Goal: Find specific fact: Find specific fact

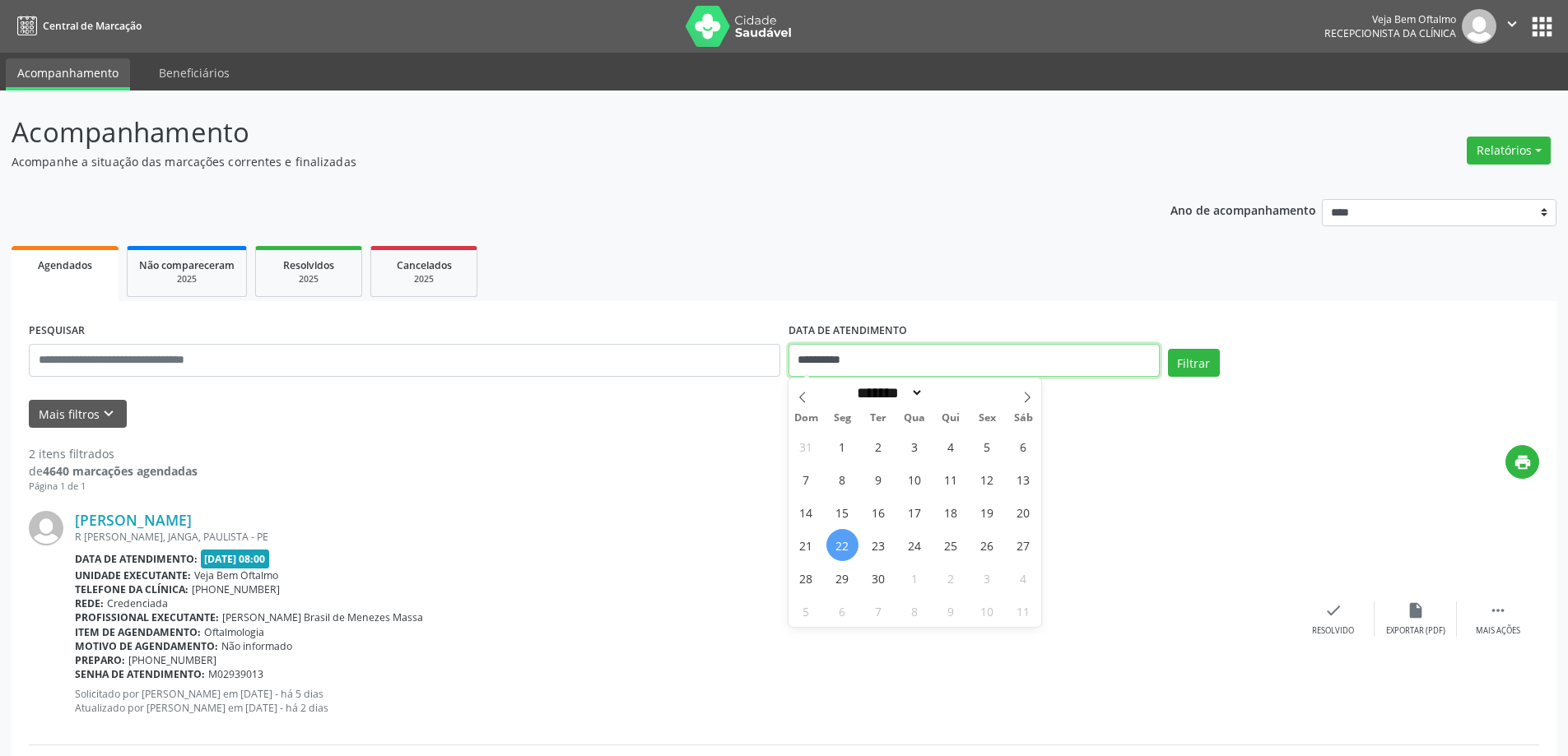
click at [1080, 364] on input "**********" at bounding box center [973, 359] width 371 height 33
click at [884, 544] on span "23" at bounding box center [878, 545] width 32 height 32
type input "**********"
click at [884, 544] on span "23" at bounding box center [878, 545] width 32 height 32
click at [1203, 372] on button "Filtrar" at bounding box center [1194, 363] width 52 height 28
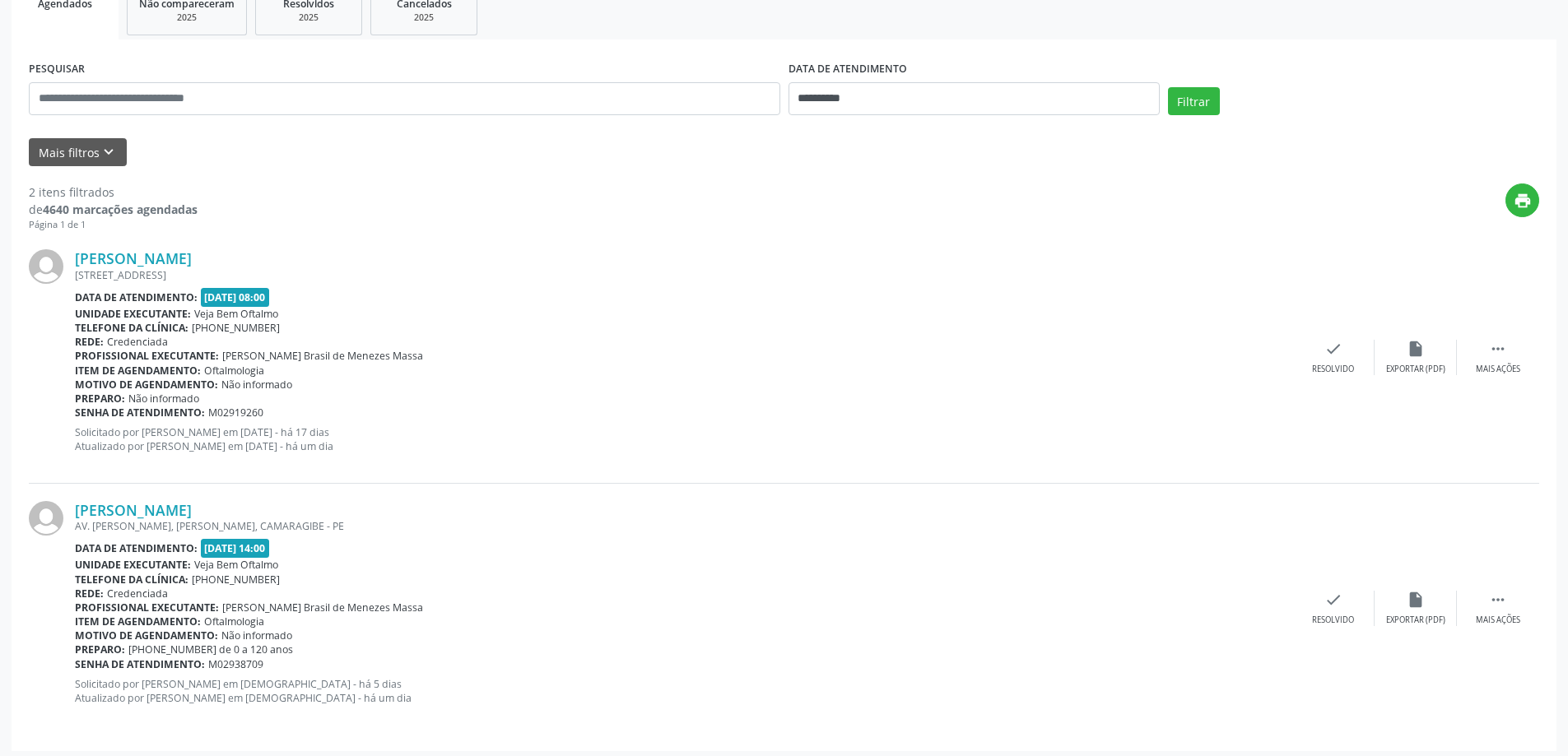
scroll to position [269, 0]
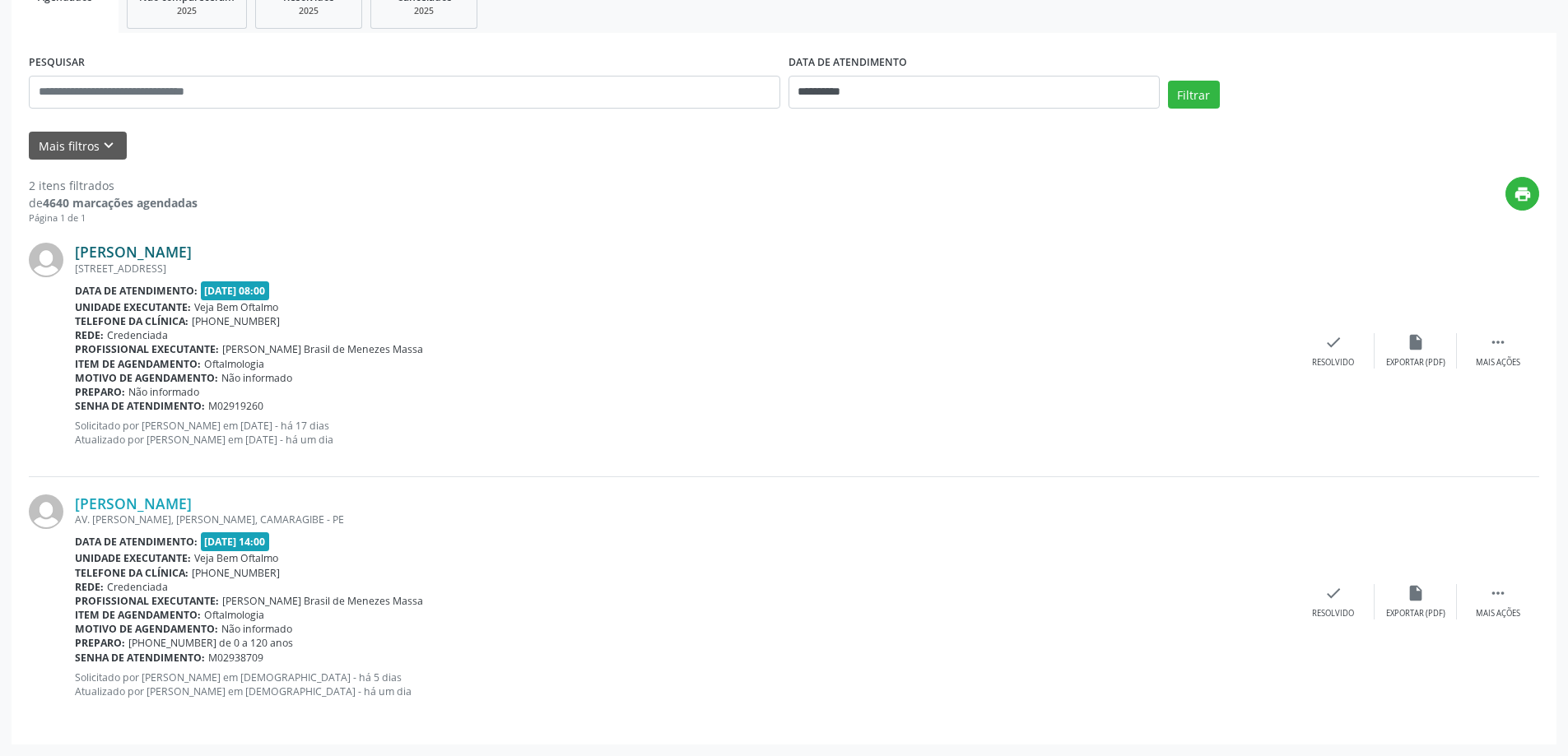
click at [164, 253] on link "[PERSON_NAME]" at bounding box center [133, 252] width 117 height 19
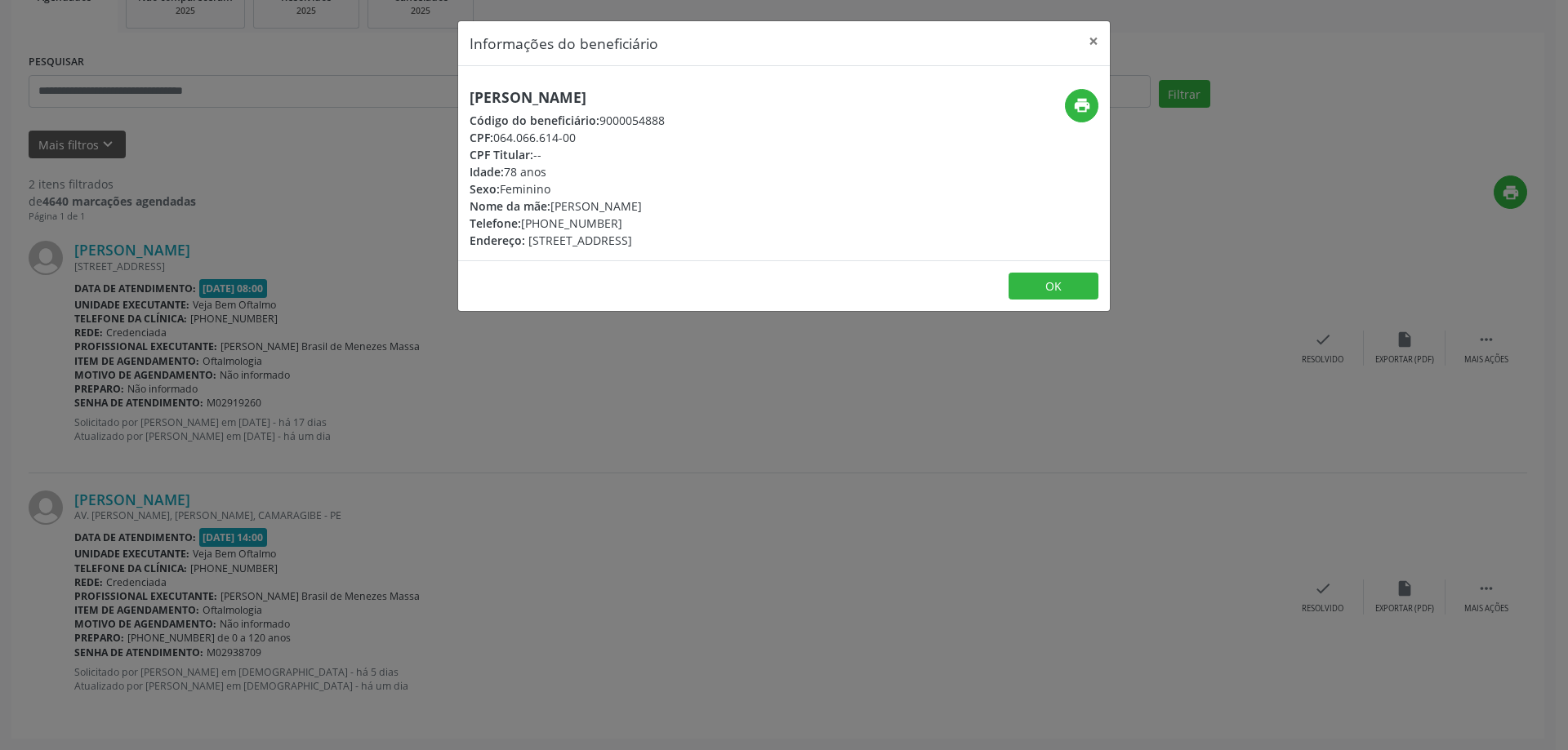
drag, startPoint x: 469, startPoint y: 102, endPoint x: 616, endPoint y: 99, distance: 147.0
click at [616, 99] on h5 "[PERSON_NAME]" at bounding box center [566, 98] width 195 height 17
copy h5 "[PERSON_NAME]"
drag, startPoint x: 506, startPoint y: 134, endPoint x: 579, endPoint y: 143, distance: 73.6
click at [579, 143] on div "CPF: 064.066.614-00" at bounding box center [566, 138] width 195 height 17
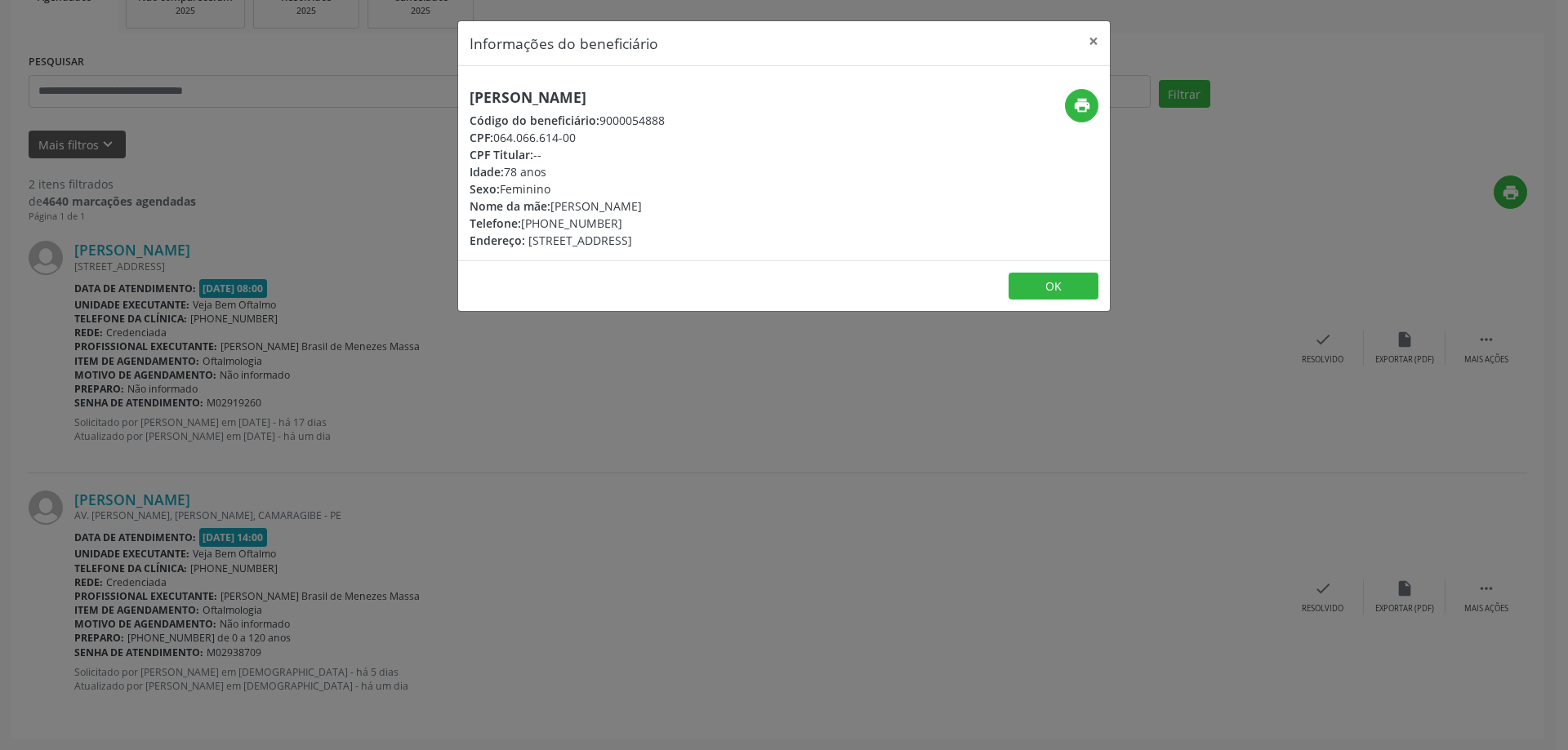
copy div "064.066.614-00"
drag, startPoint x: 545, startPoint y: 224, endPoint x: 608, endPoint y: 221, distance: 63.1
click at [608, 221] on div "Telefone: [PHONE_NUMBER]" at bounding box center [566, 224] width 195 height 17
copy div "98602-8260"
click at [1095, 35] on button "×" at bounding box center [1093, 41] width 32 height 40
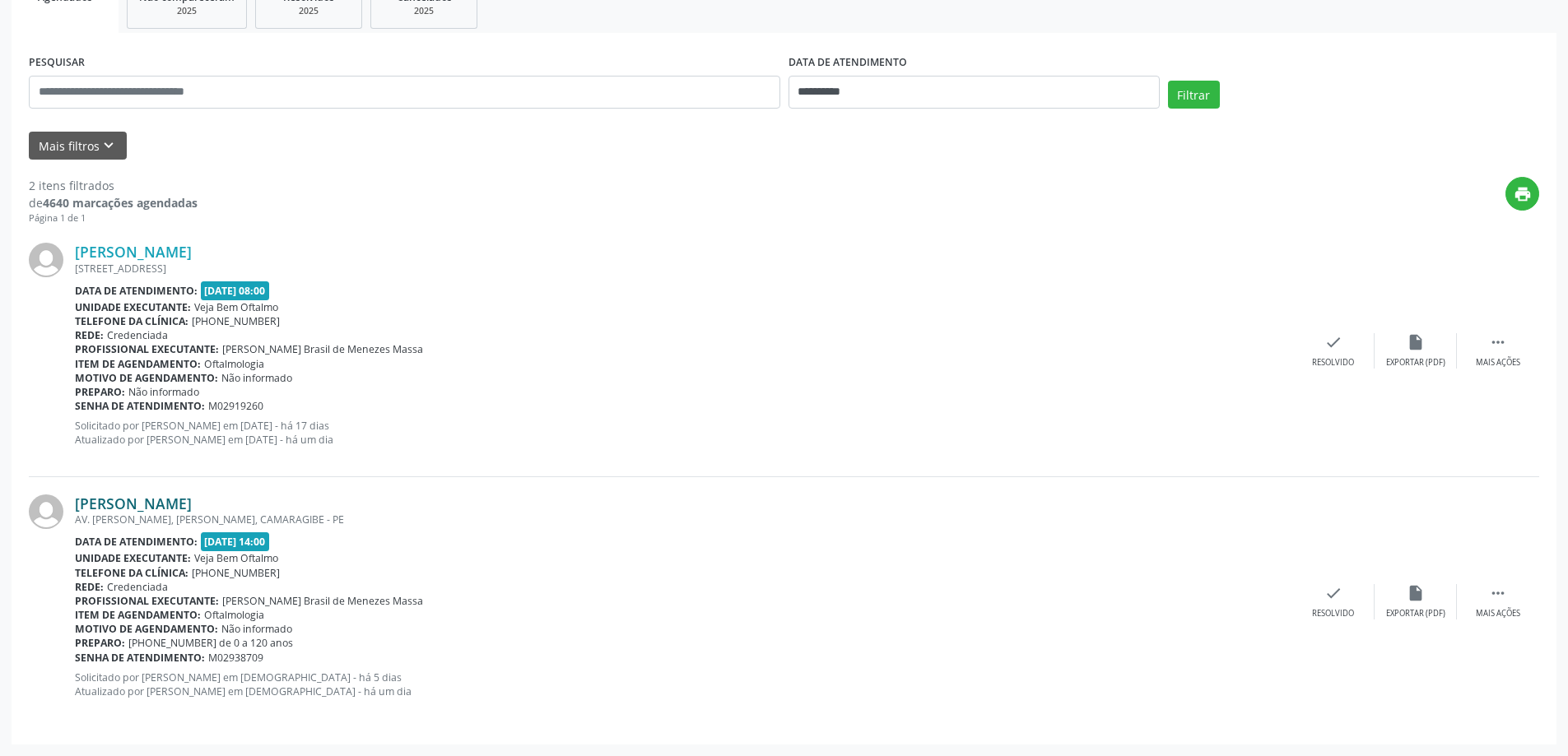
click at [122, 511] on link "[PERSON_NAME]" at bounding box center [133, 503] width 117 height 19
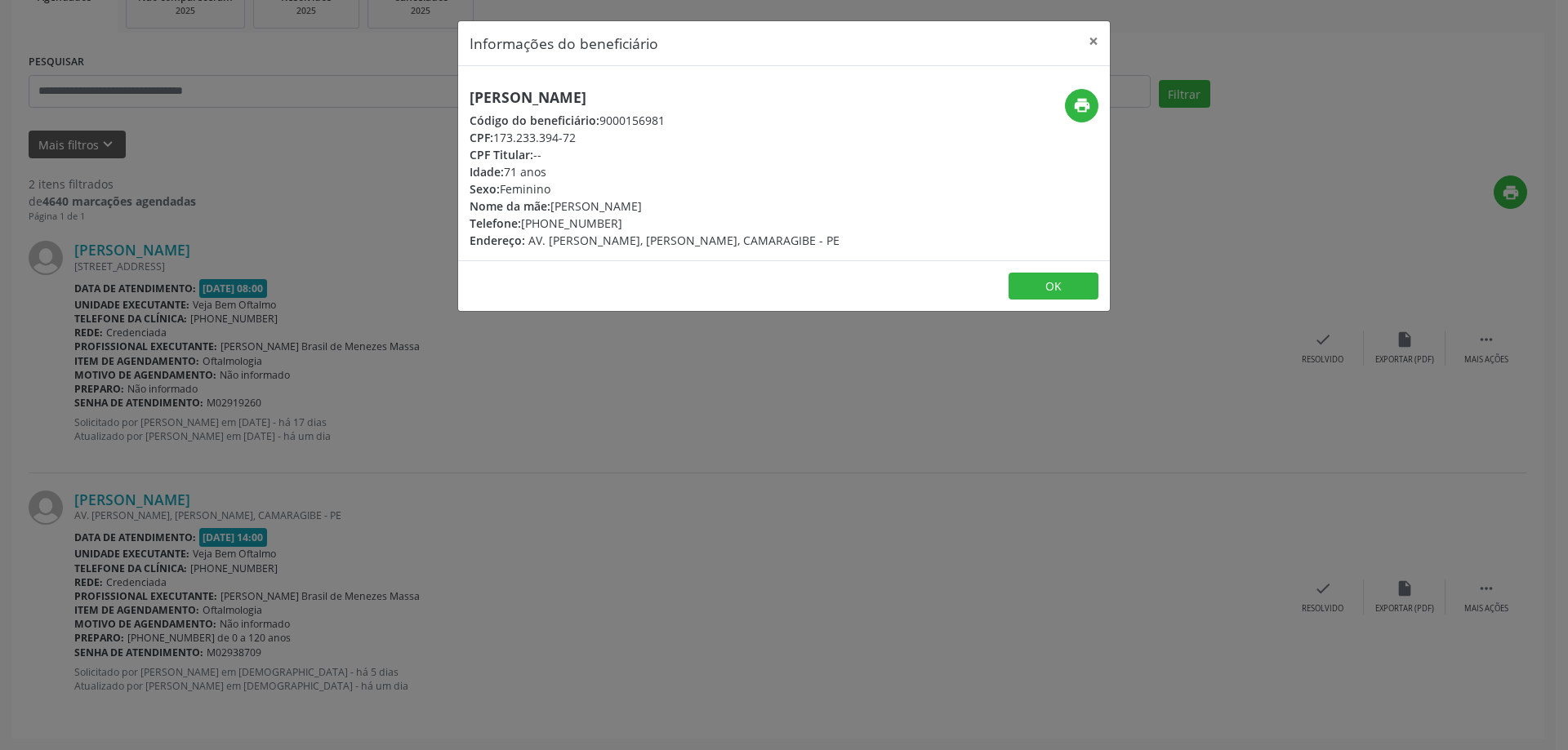
drag, startPoint x: 472, startPoint y: 95, endPoint x: 662, endPoint y: 82, distance: 190.4
click at [662, 82] on div "[PERSON_NAME] Código do beneficiário: 9000156981 CPF: 173.233.394-72 CPF Titula…" at bounding box center [783, 163] width 651 height 194
copy h5 "[PERSON_NAME]"
drag, startPoint x: 548, startPoint y: 224, endPoint x: 606, endPoint y: 226, distance: 58.0
click at [606, 226] on div "Telefone: [PHONE_NUMBER]" at bounding box center [654, 224] width 370 height 17
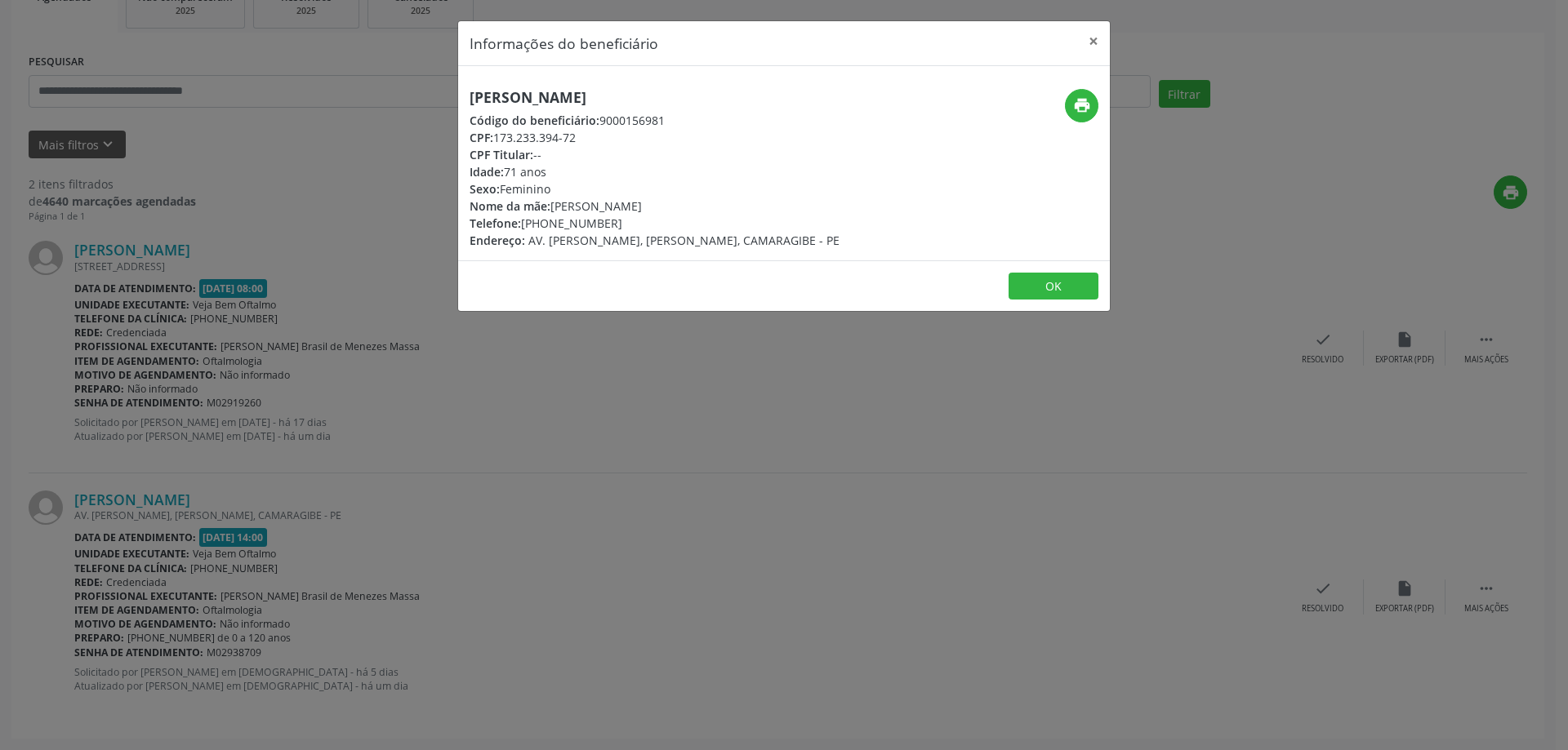
copy div "99654-9718"
drag, startPoint x: 496, startPoint y: 135, endPoint x: 585, endPoint y: 142, distance: 89.3
click at [585, 142] on div "CPF: 173.233.394-72" at bounding box center [654, 138] width 370 height 17
copy div "173.233.394-72"
drag, startPoint x: 474, startPoint y: 93, endPoint x: 656, endPoint y: 101, distance: 182.2
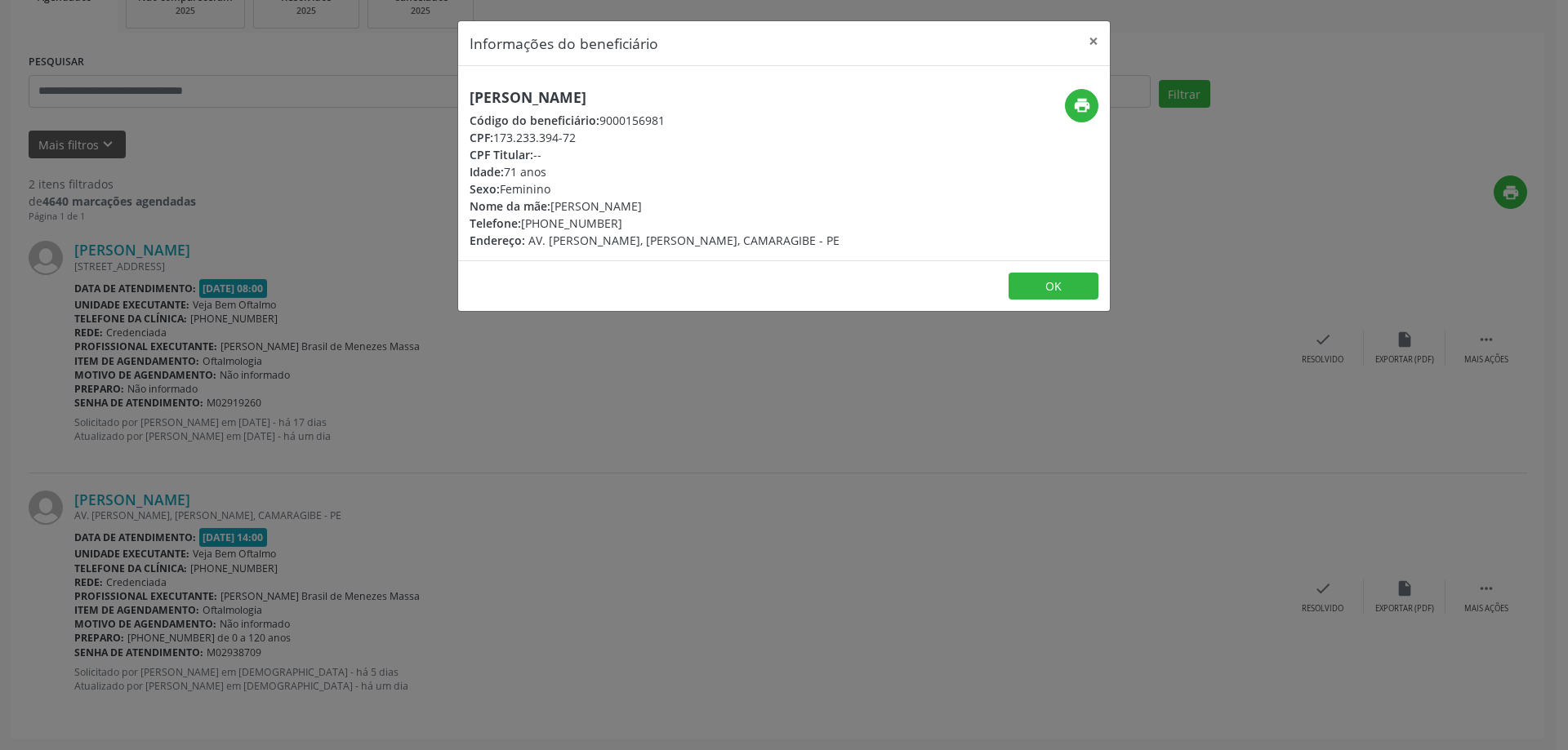
click at [656, 101] on h5 "[PERSON_NAME]" at bounding box center [654, 98] width 370 height 17
copy h5 "[PERSON_NAME]"
click at [1231, 240] on div "Informações do beneficiário × [PERSON_NAME] Código do beneficiário: 9000156981 …" at bounding box center [784, 375] width 1568 height 750
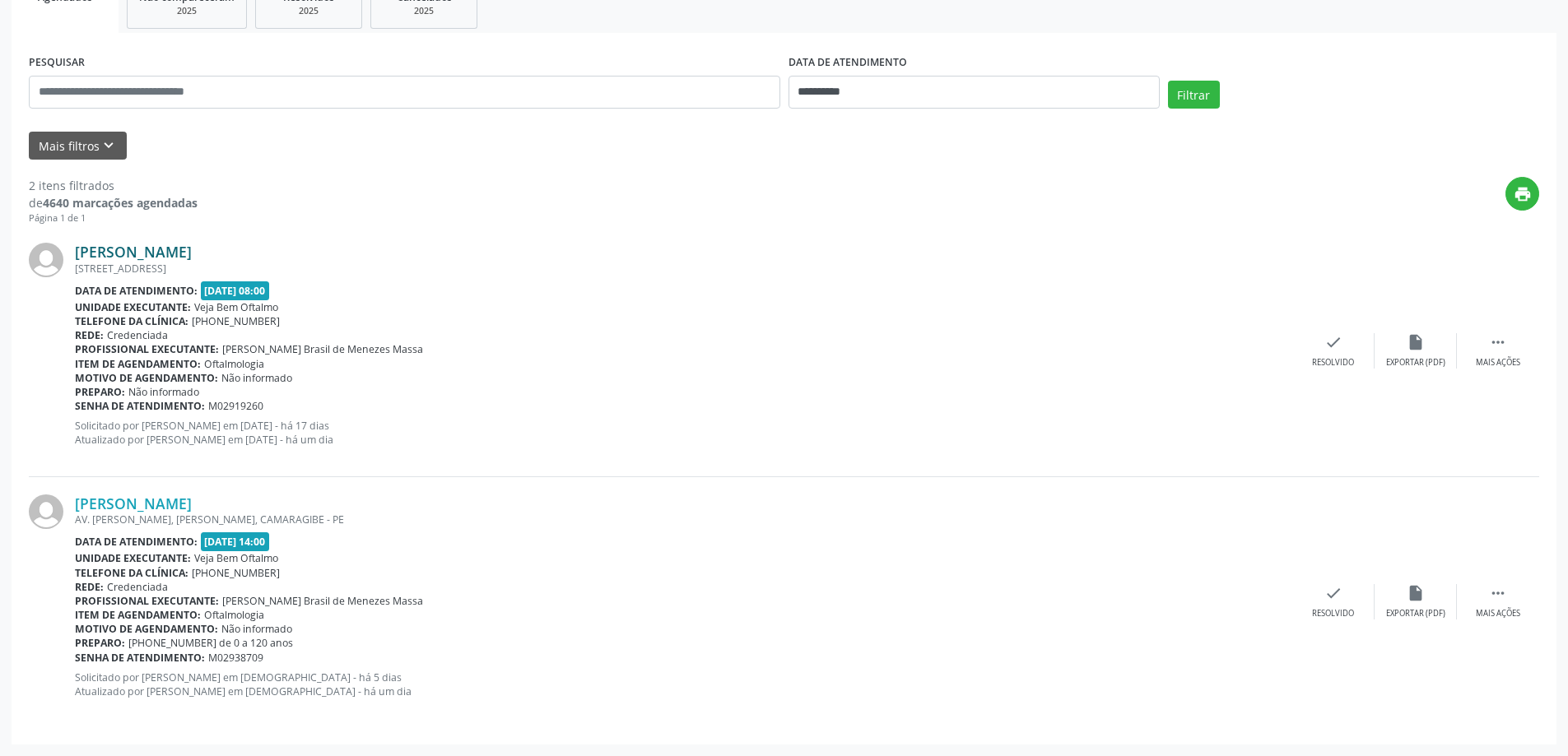
click at [89, 252] on link "[PERSON_NAME]" at bounding box center [133, 252] width 117 height 19
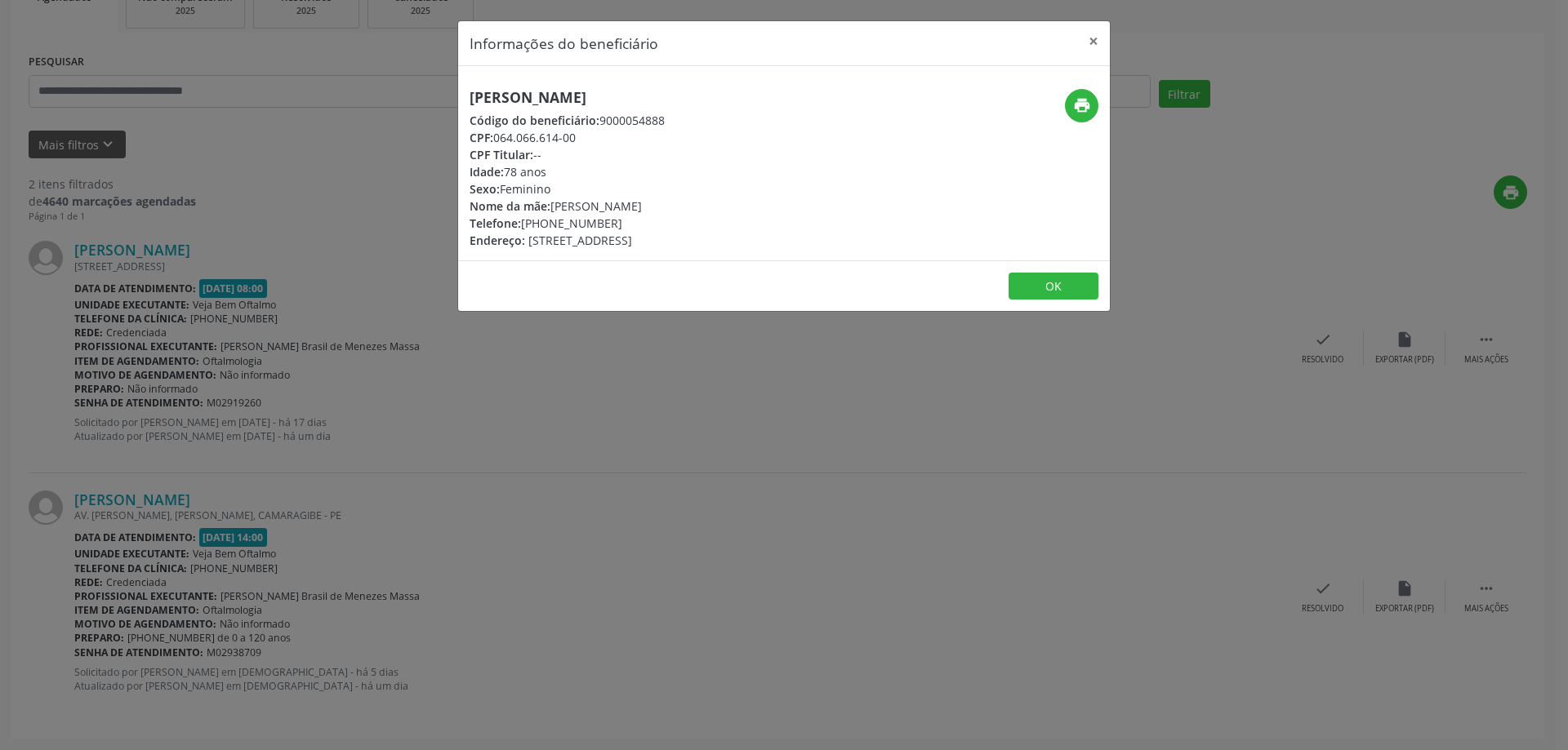
drag, startPoint x: 471, startPoint y: 94, endPoint x: 589, endPoint y: 90, distance: 118.1
click at [617, 93] on h5 "[PERSON_NAME]" at bounding box center [566, 98] width 195 height 17
copy h5 "[PERSON_NAME]"
click at [1092, 38] on button "×" at bounding box center [1093, 41] width 32 height 40
